Goal: Transaction & Acquisition: Purchase product/service

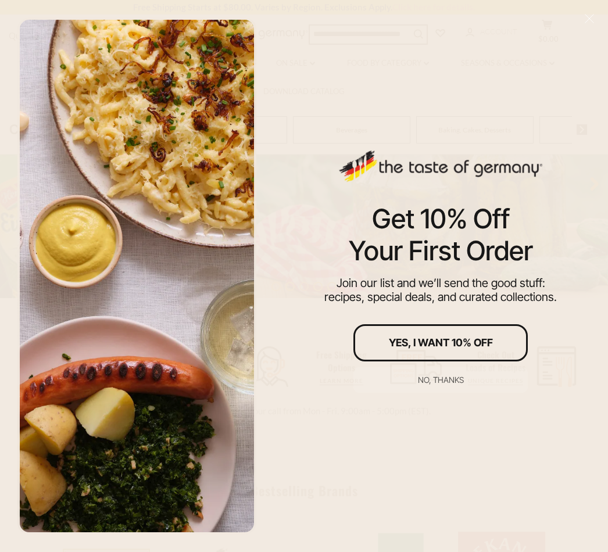
scroll to position [145, 0]
click at [449, 388] on button "No, thanks" at bounding box center [441, 380] width 174 height 26
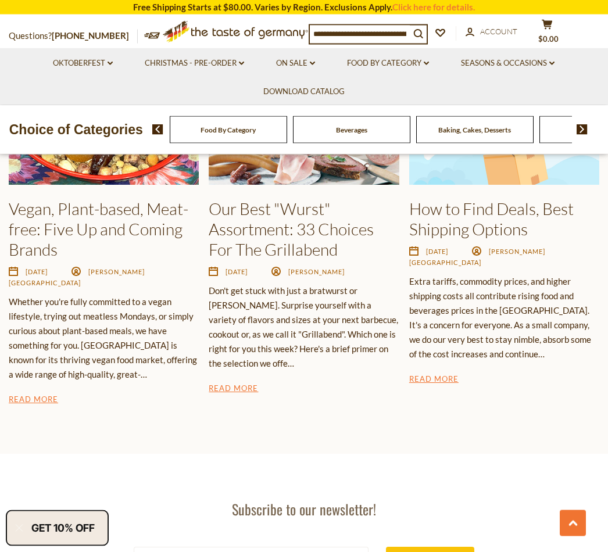
scroll to position [1628, 0]
click at [247, 383] on link "Read More" at bounding box center [233, 390] width 49 height 14
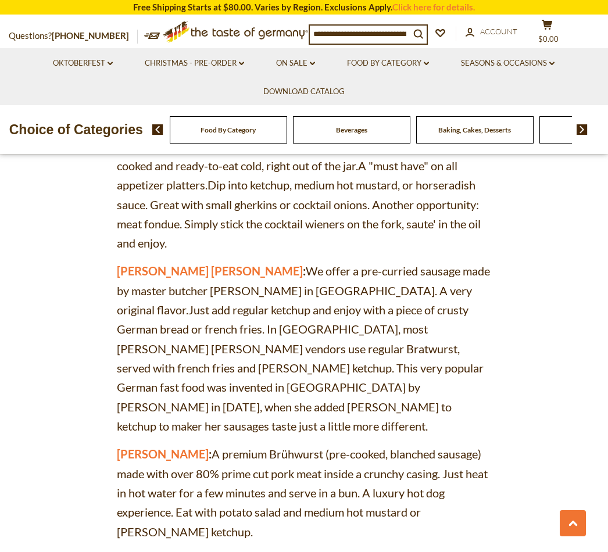
scroll to position [1694, 0]
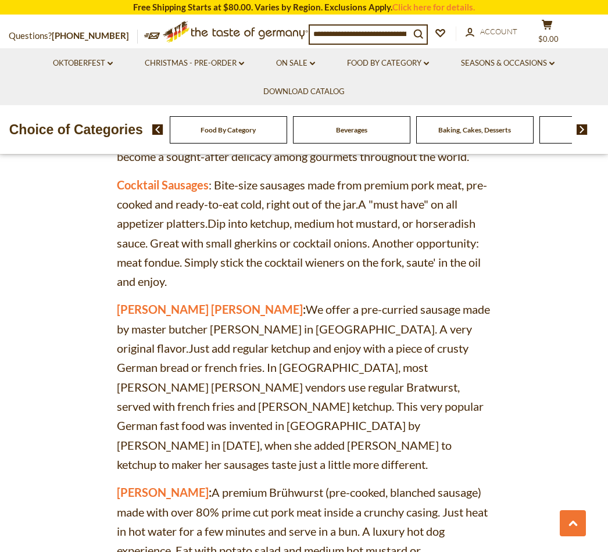
click at [176, 302] on link "Curry Wurst" at bounding box center [210, 309] width 186 height 14
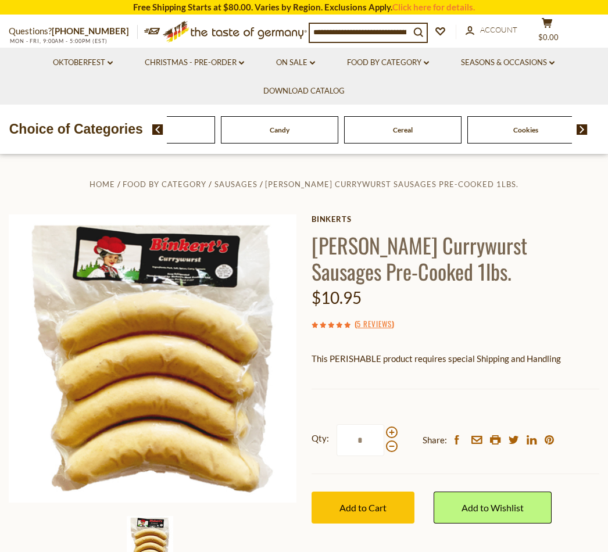
click at [242, 68] on link "Christmas - PRE-ORDER dropdown_arrow" at bounding box center [194, 62] width 99 height 13
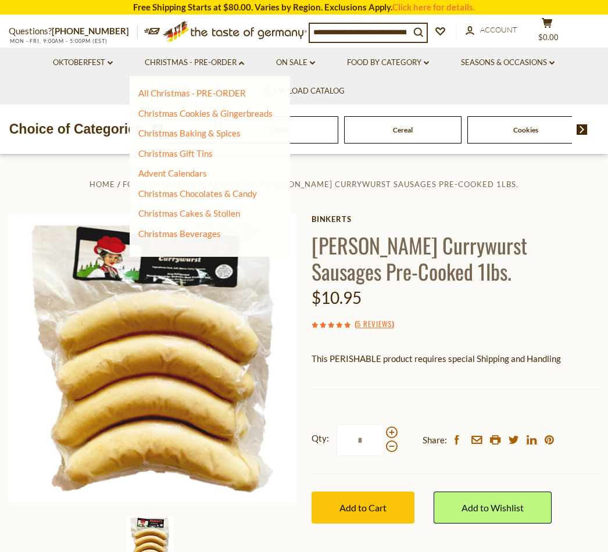
click at [429, 58] on link "Food By Category dropdown_arrow" at bounding box center [388, 62] width 82 height 13
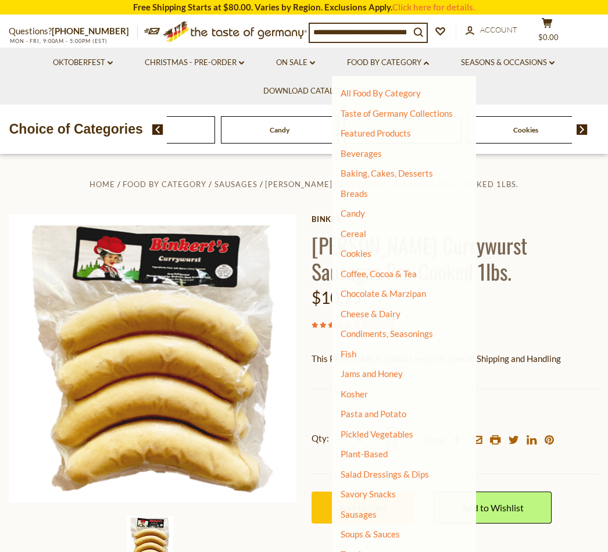
click at [422, 35] on button "search_icon" at bounding box center [418, 32] width 17 height 16
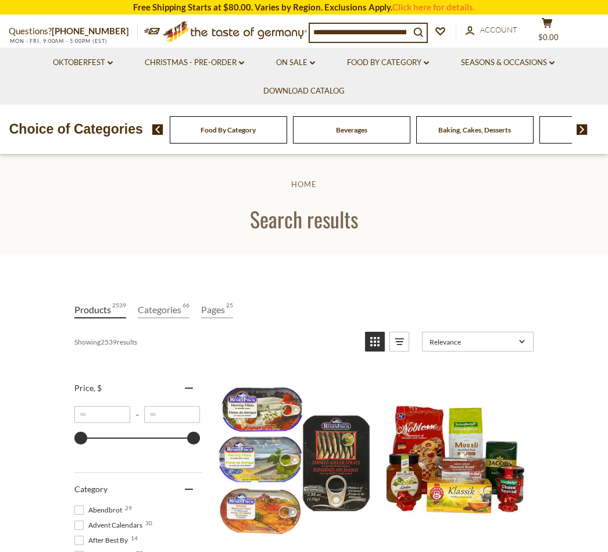
click at [415, 35] on button "search_icon" at bounding box center [418, 32] width 17 height 16
click at [583, 134] on img at bounding box center [582, 129] width 11 height 10
click at [587, 131] on img at bounding box center [582, 129] width 11 height 10
click at [455, 133] on div "Food By Category Beverages Baking, Cakes, Desserts Breads Candy Cereal Cookies …" at bounding box center [158, 129] width 2342 height 27
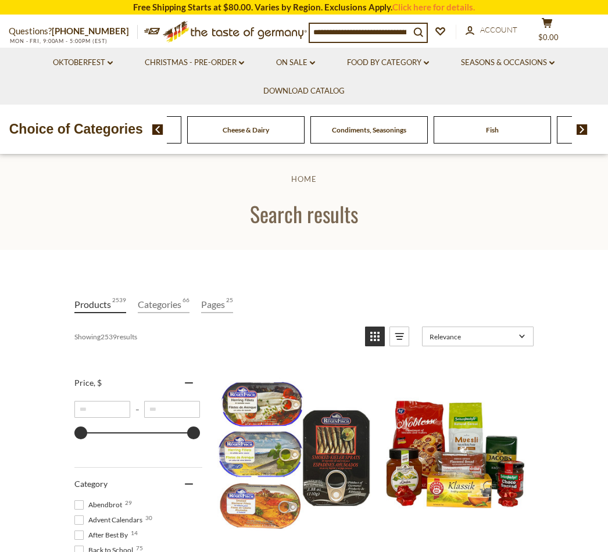
scroll to position [6, 0]
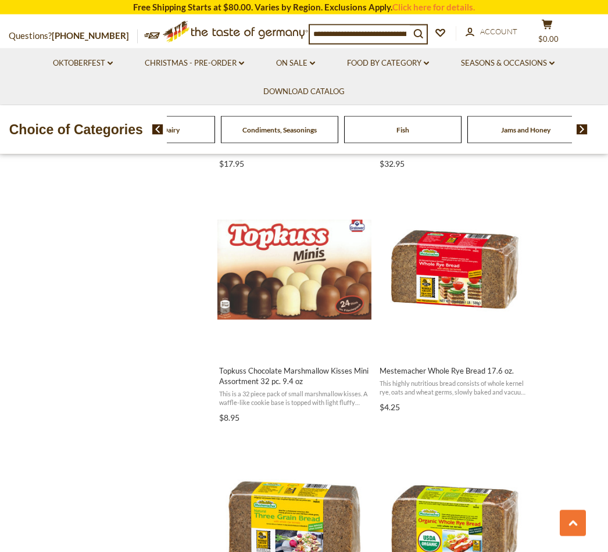
scroll to position [1206, 0]
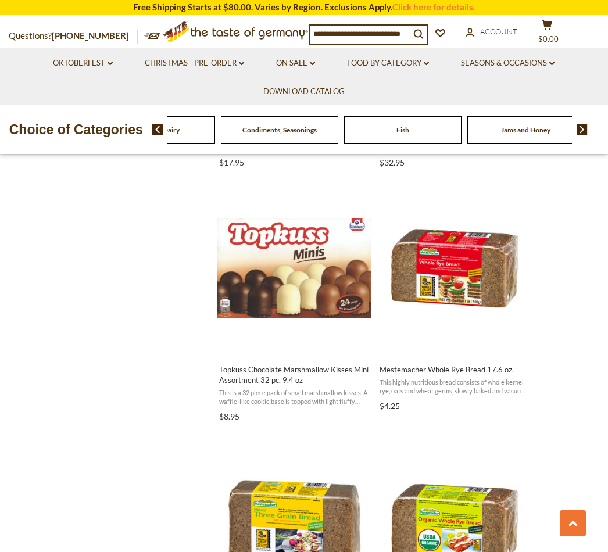
click at [315, 344] on button "View product" at bounding box center [293, 343] width 153 height 25
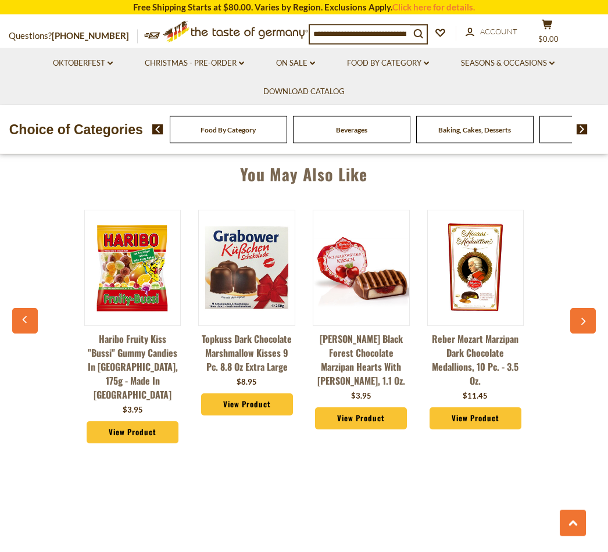
scroll to position [852, 0]
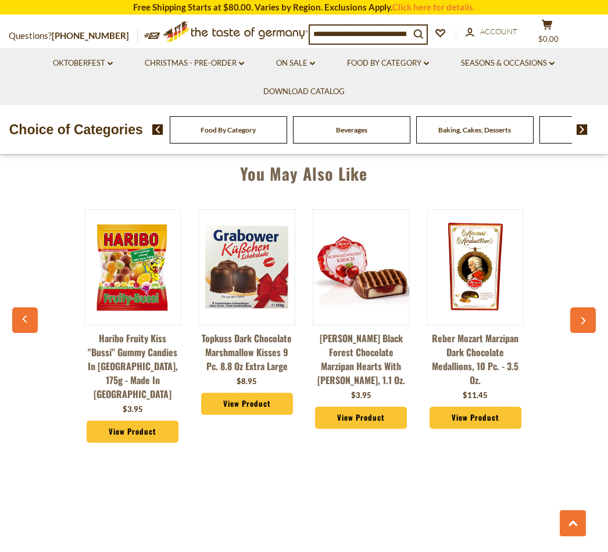
click at [376, 418] on link "View Product" at bounding box center [361, 418] width 92 height 22
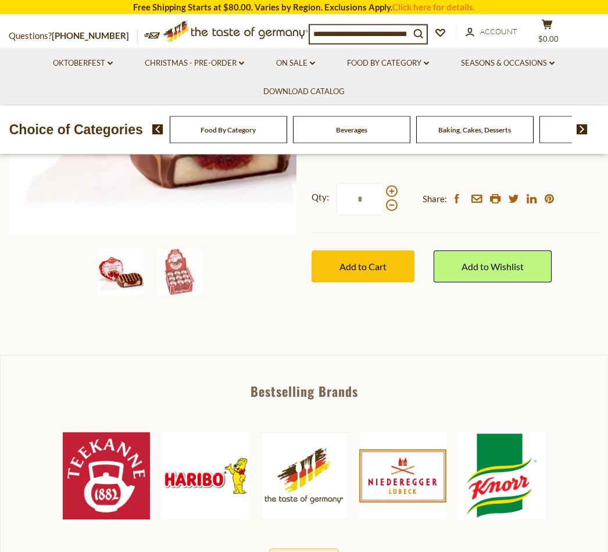
scroll to position [267, 0]
click at [383, 267] on span "Add to Cart" at bounding box center [363, 266] width 47 height 11
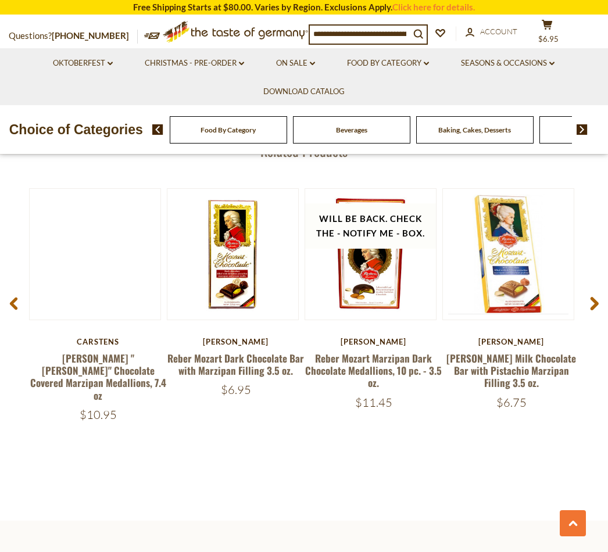
scroll to position [1445, 0]
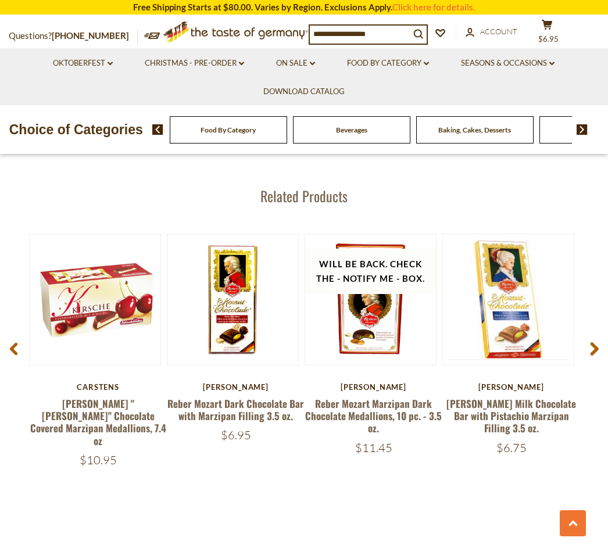
click at [594, 342] on use at bounding box center [595, 348] width 8 height 13
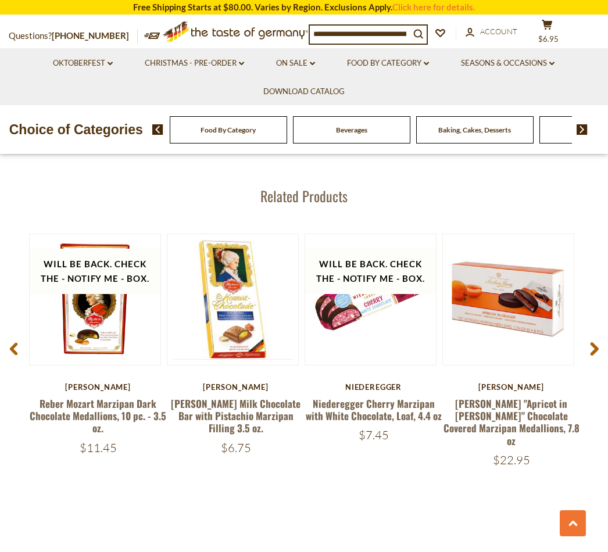
click at [596, 342] on icon at bounding box center [594, 349] width 9 height 14
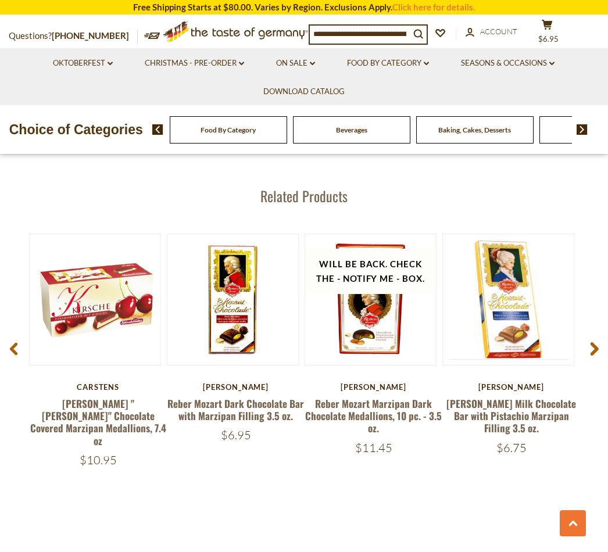
click at [591, 342] on use at bounding box center [595, 348] width 8 height 13
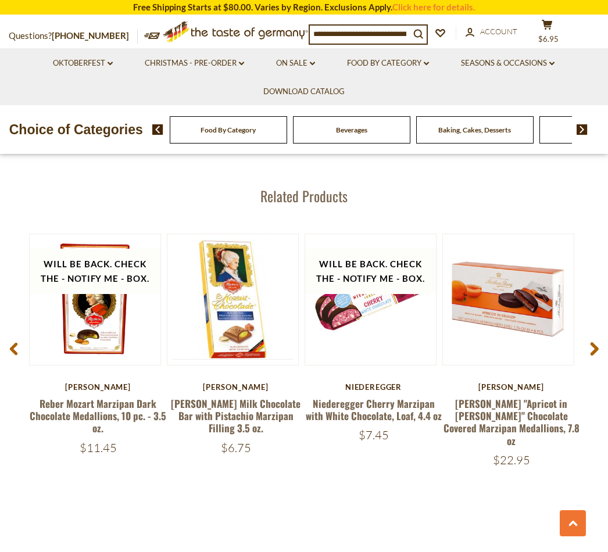
click at [594, 342] on use at bounding box center [595, 348] width 8 height 13
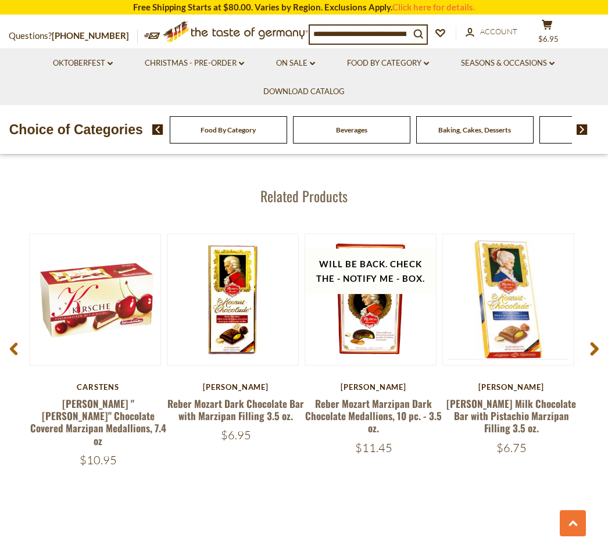
click at [590, 333] on span at bounding box center [594, 351] width 27 height 37
